Goal: Navigation & Orientation: Understand site structure

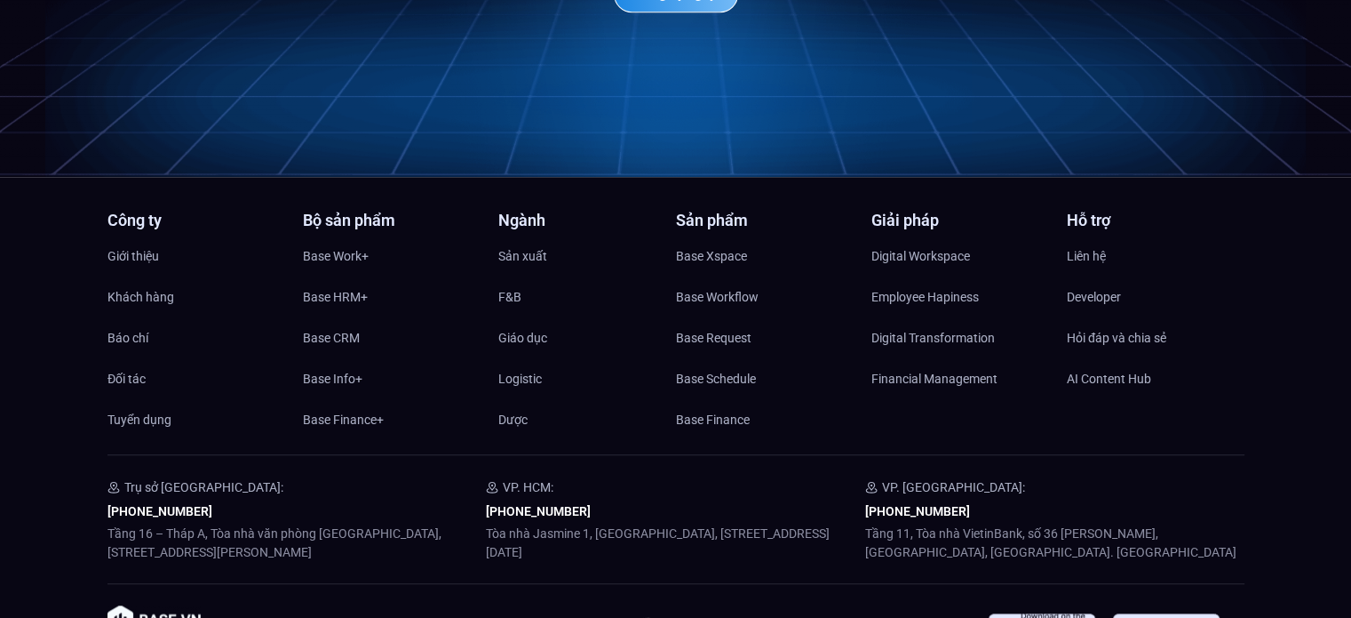
scroll to position [8610, 0]
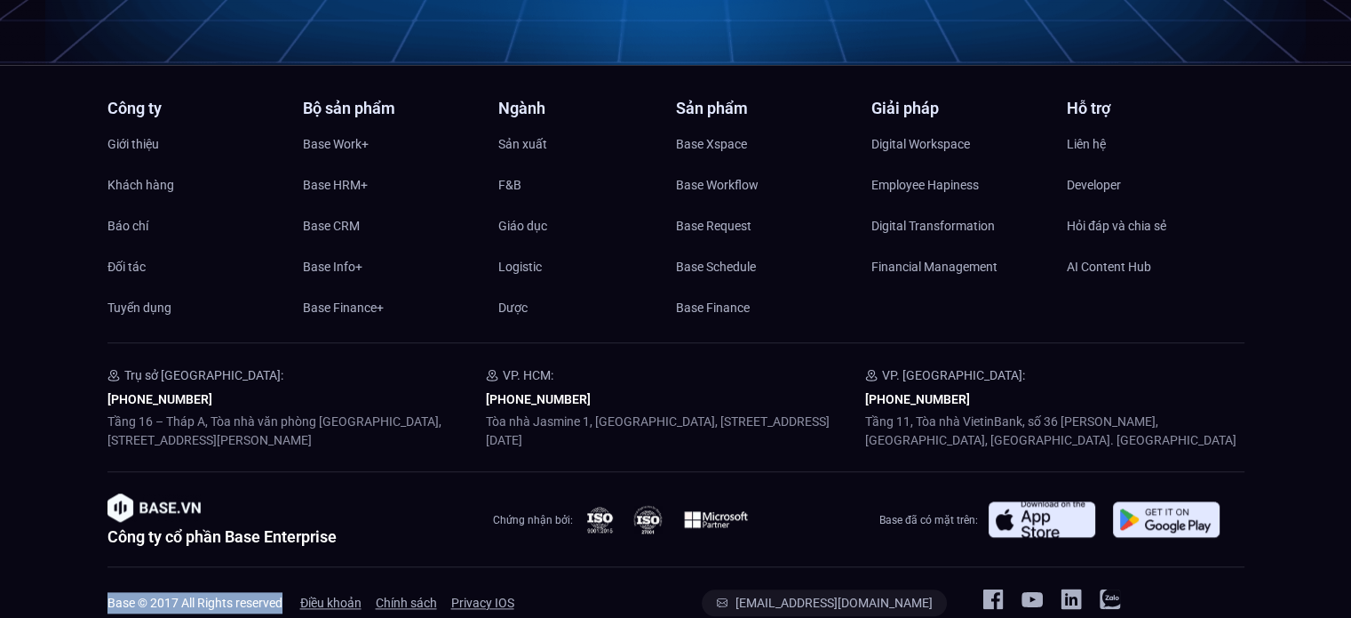
drag, startPoint x: 108, startPoint y: 568, endPoint x: 287, endPoint y: 574, distance: 178.7
click at [287, 588] on div "Base © 2017 All Rights reserved Điều khoản Chính sách Privacy IOS" at bounding box center [388, 602] width 560 height 28
copy span "Base © 2017 All Rights reserved"
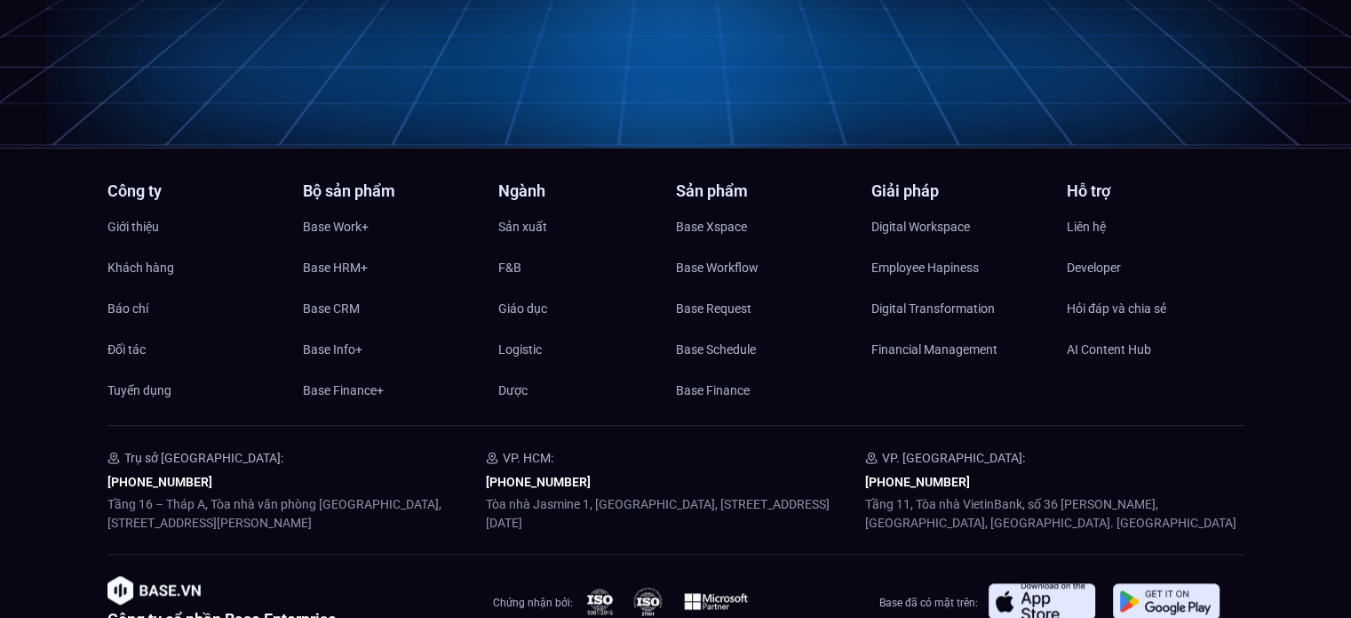
scroll to position [8608, 0]
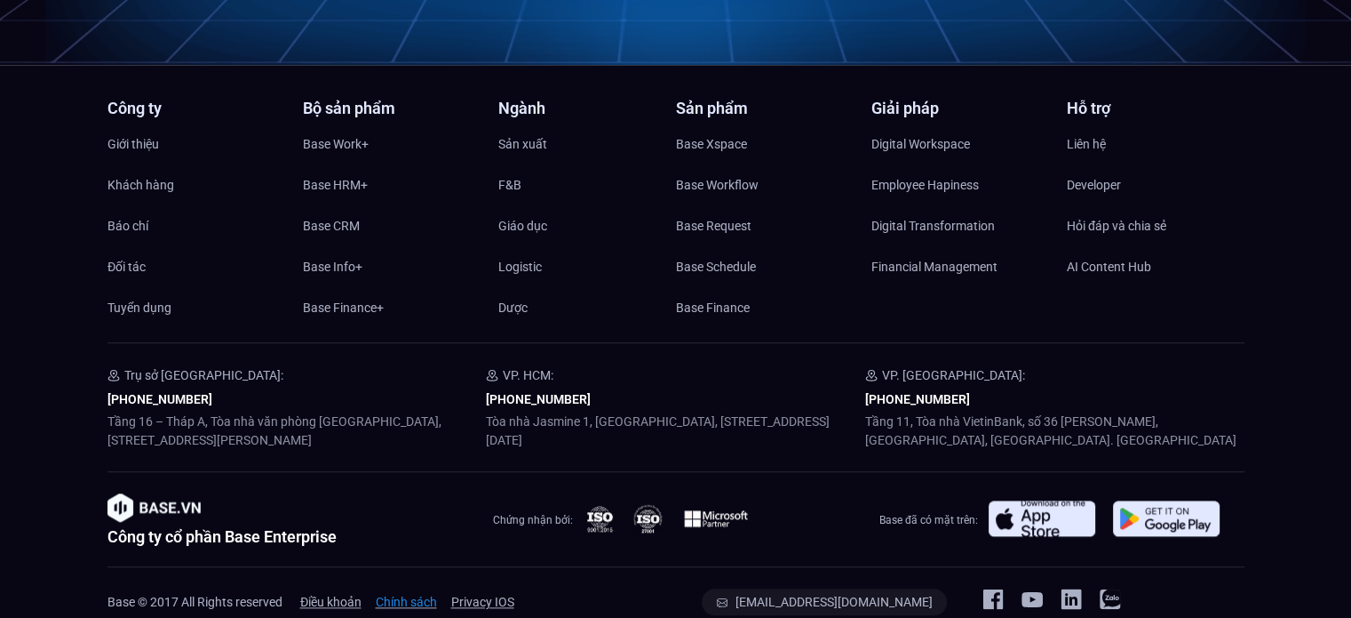
click at [411, 588] on span "Chính sách" at bounding box center [406, 601] width 61 height 27
click at [347, 588] on span "Điều khoản" at bounding box center [330, 601] width 61 height 27
drag, startPoint x: 110, startPoint y: 563, endPoint x: 291, endPoint y: 570, distance: 180.5
click at [291, 588] on div "Base © 2017 All Rights reserved Điều khoản Chính sách Privacy IOS" at bounding box center [388, 602] width 560 height 28
copy span "Base © 2017 All Rights reserved"
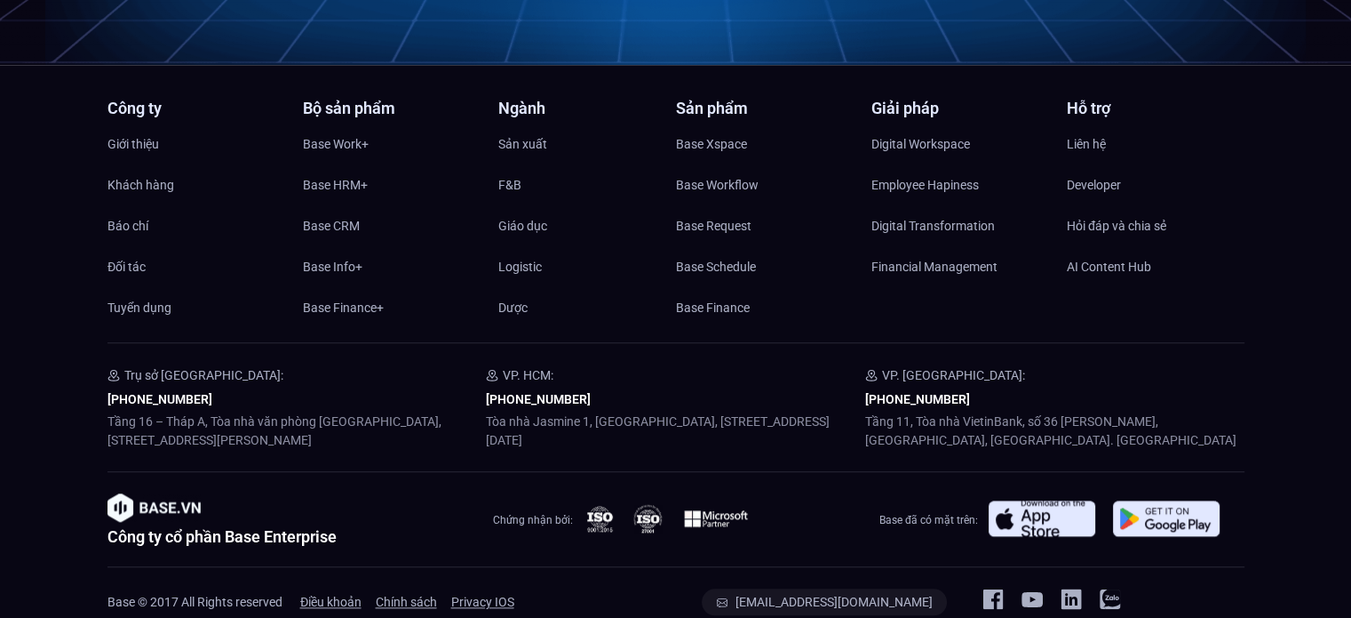
click at [1192, 545] on div at bounding box center [676, 567] width 1137 height 44
